Goal: Transaction & Acquisition: Purchase product/service

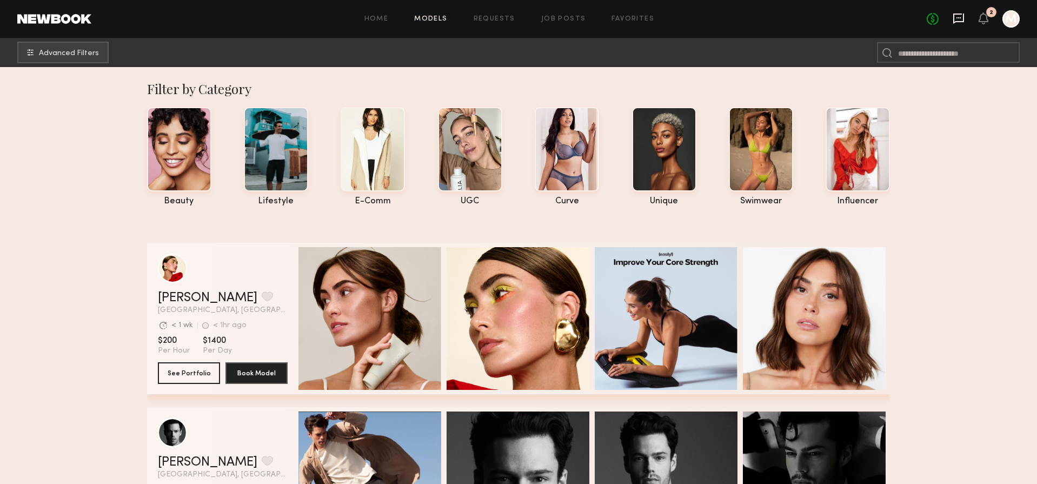
click at [957, 19] on icon at bounding box center [959, 18] width 12 height 12
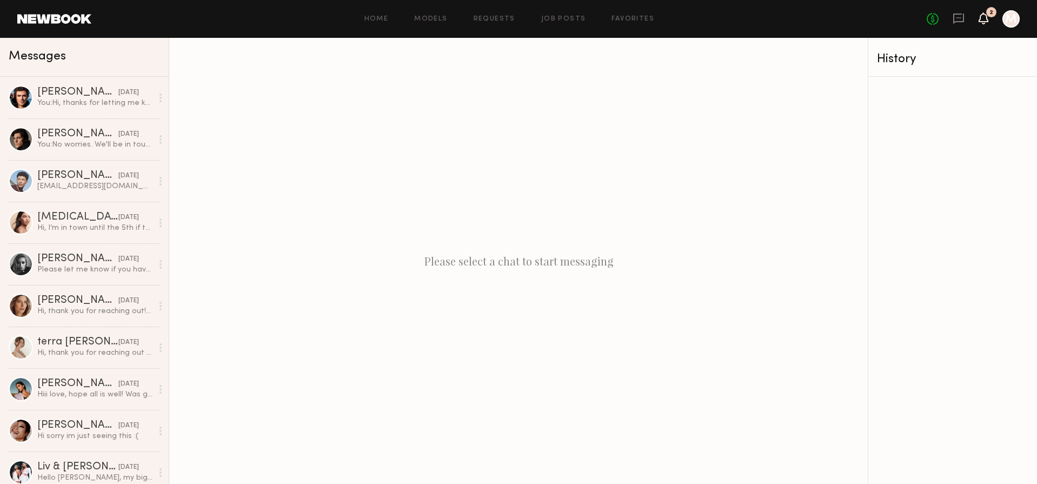
click at [987, 22] on icon at bounding box center [984, 18] width 10 height 12
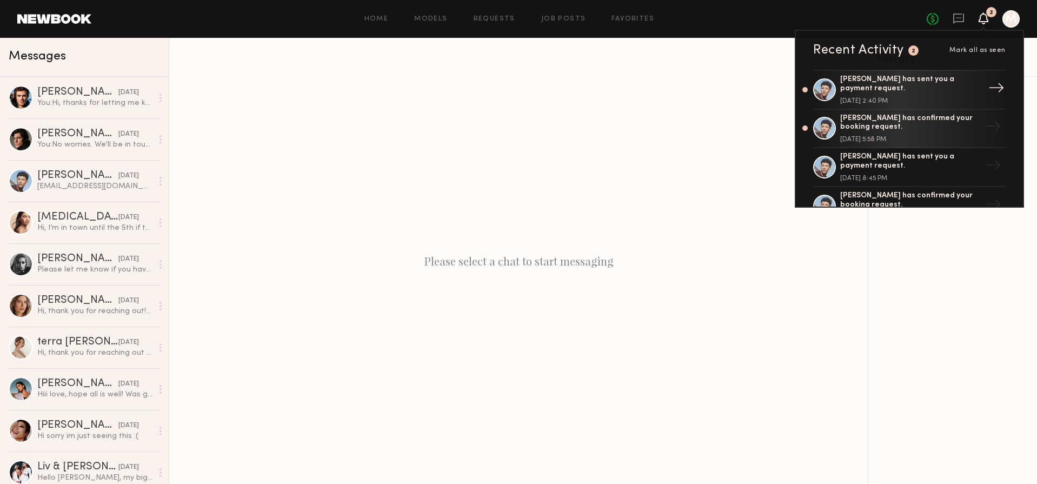
click at [942, 83] on div "[PERSON_NAME] has sent you a payment request." at bounding box center [910, 84] width 141 height 18
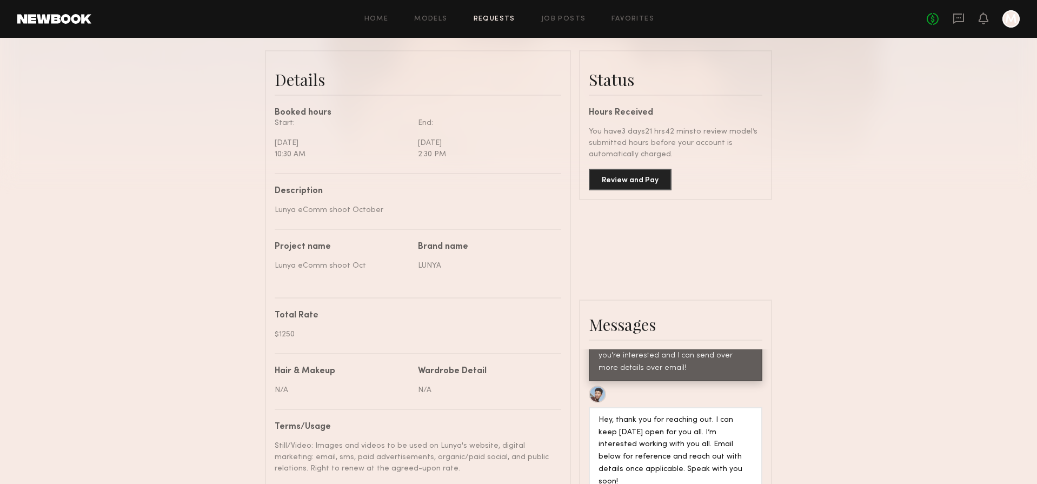
scroll to position [221, 0]
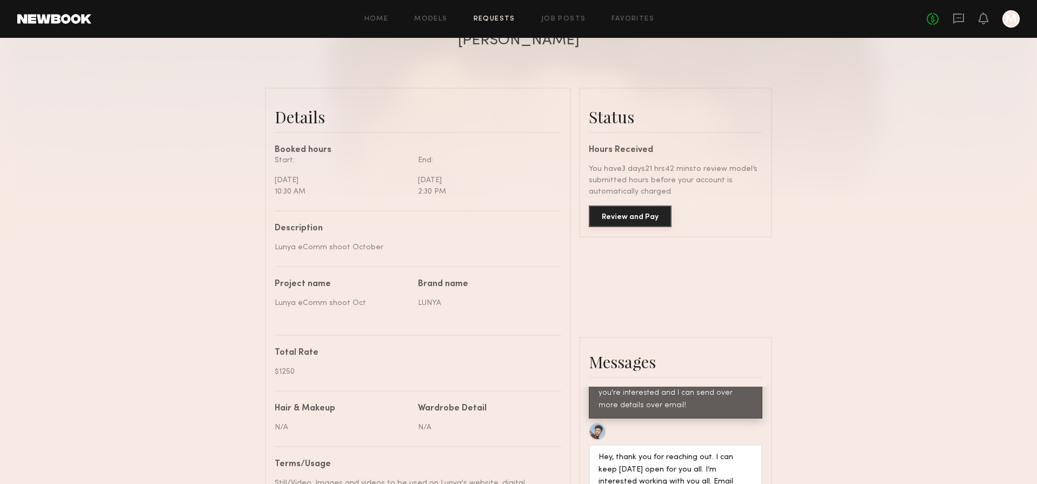
click at [636, 208] on button "Review and Pay" at bounding box center [630, 216] width 83 height 22
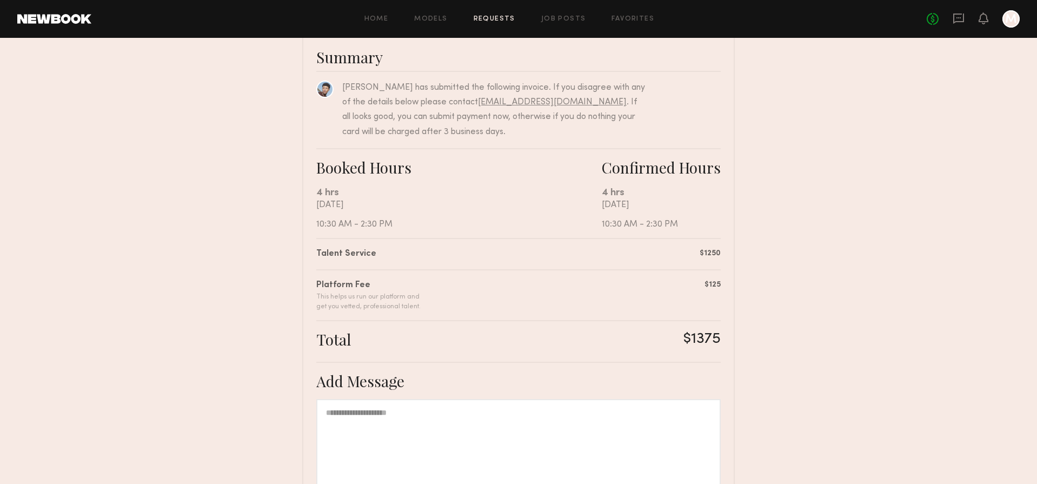
scroll to position [207, 0]
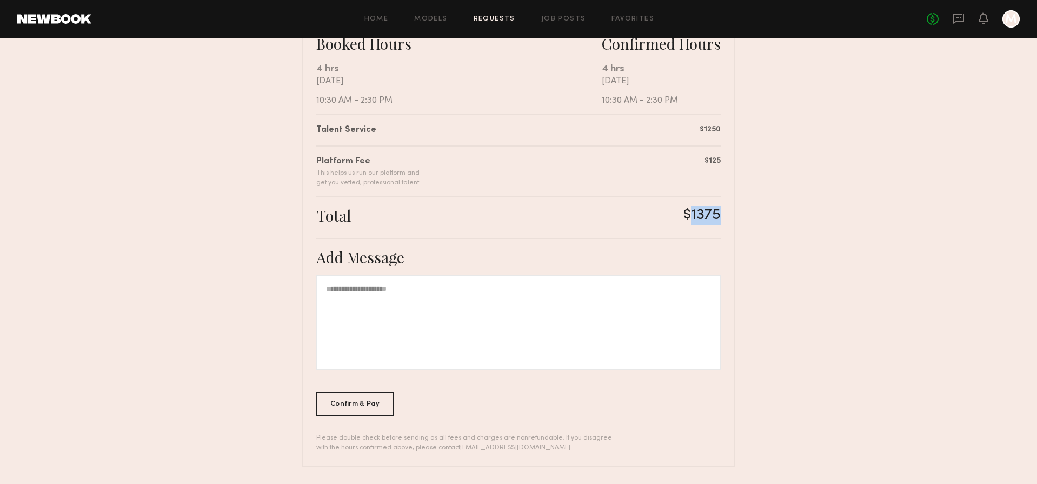
drag, startPoint x: 725, startPoint y: 212, endPoint x: 688, endPoint y: 212, distance: 37.3
click at [688, 212] on div "Summary [PERSON_NAME] has submitted the following invoice. If you disagree with…" at bounding box center [518, 188] width 433 height 557
copy div "1375"
click at [374, 405] on div "Confirm & Pay" at bounding box center [354, 403] width 77 height 24
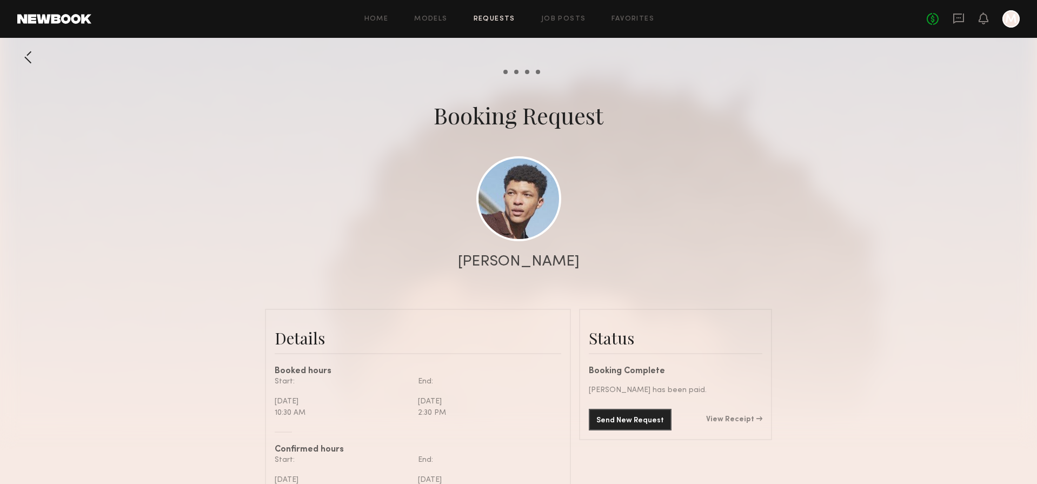
scroll to position [701, 0]
